Goal: Navigation & Orientation: Find specific page/section

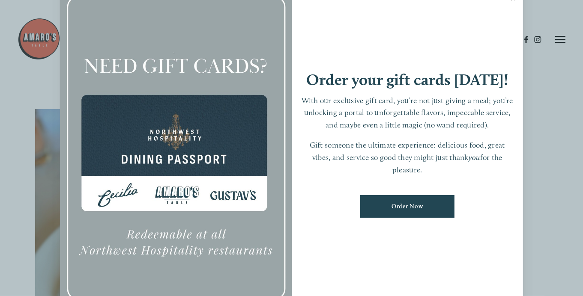
scroll to position [43, 0]
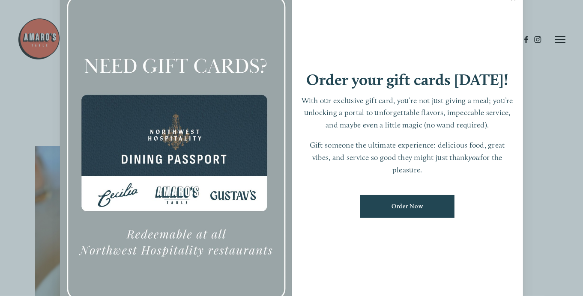
click at [549, 21] on div at bounding box center [291, 148] width 583 height 296
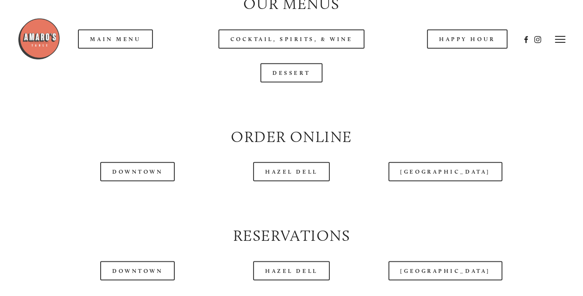
scroll to position [856, 0]
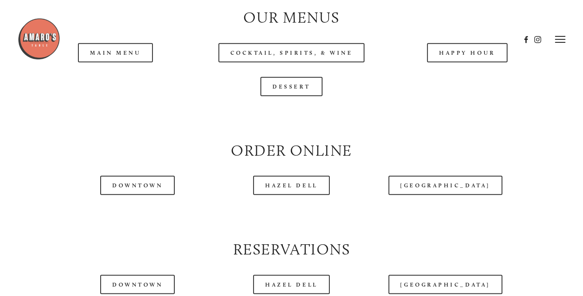
click at [124, 59] on div at bounding box center [269, 40] width 503 height 44
click at [124, 57] on div at bounding box center [269, 40] width 503 height 44
click at [119, 55] on div at bounding box center [269, 40] width 503 height 44
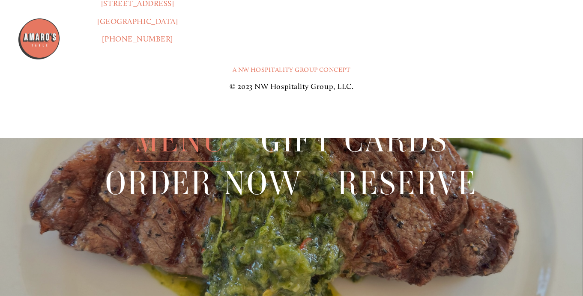
scroll to position [1840, 0]
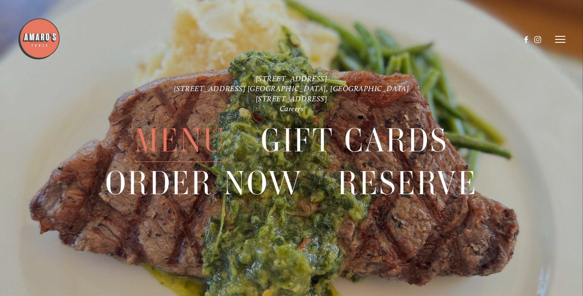
click at [179, 146] on span "Menu" at bounding box center [179, 141] width 91 height 42
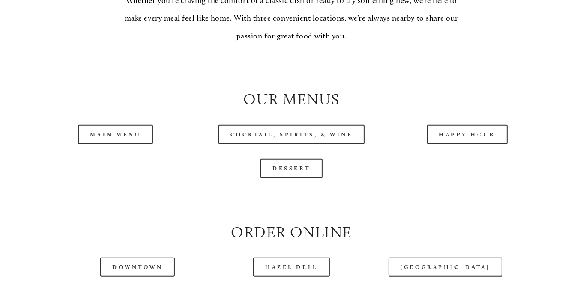
scroll to position [856, 0]
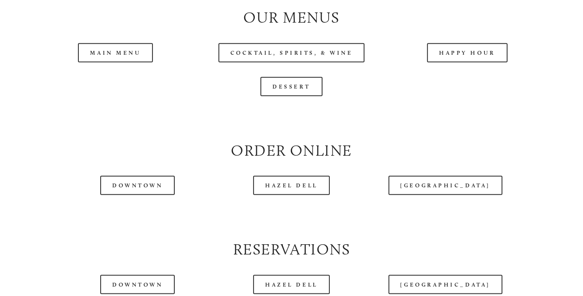
click at [103, 57] on header "Menu Order Now Visit Gallery 0" at bounding box center [292, 18] width 548 height 79
click at [104, 58] on link "Main Menu" at bounding box center [115, 52] width 75 height 19
click at [458, 60] on link "Happy Hour" at bounding box center [467, 52] width 81 height 19
